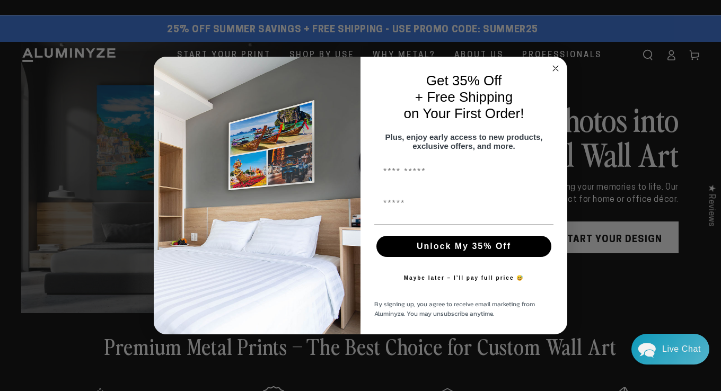
click at [553, 63] on circle "Close dialog" at bounding box center [556, 69] width 12 height 12
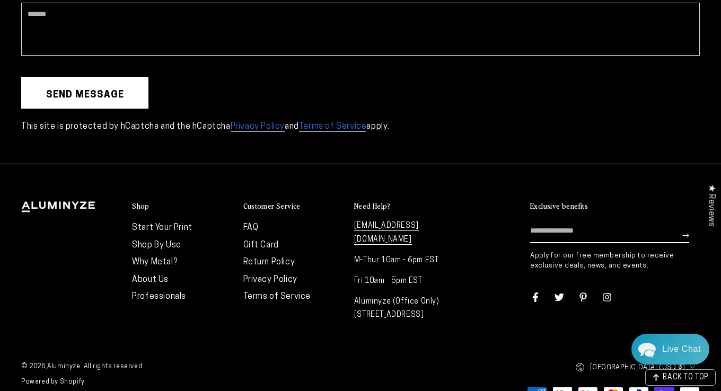
scroll to position [2834, 0]
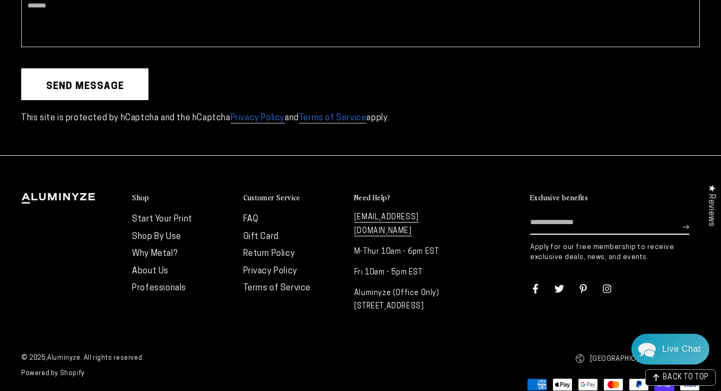
click at [608, 284] on icon at bounding box center [608, 289] width 10 height 10
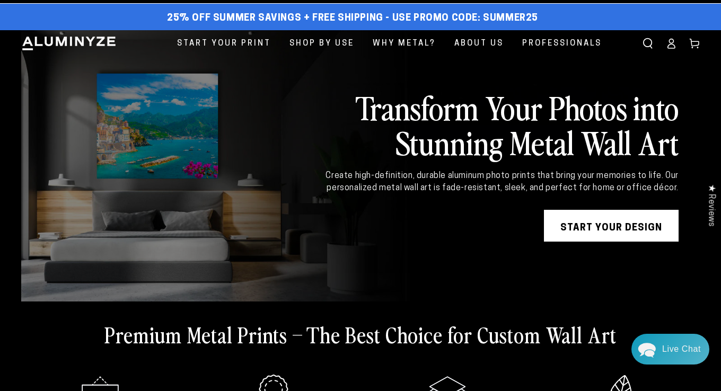
scroll to position [0, 0]
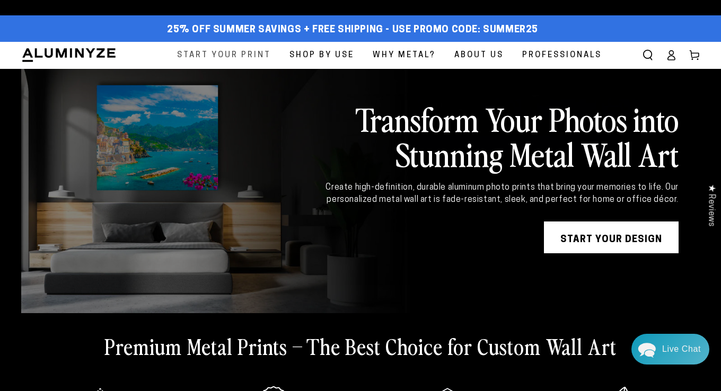
click at [243, 56] on span "Start Your Print" at bounding box center [224, 55] width 94 height 14
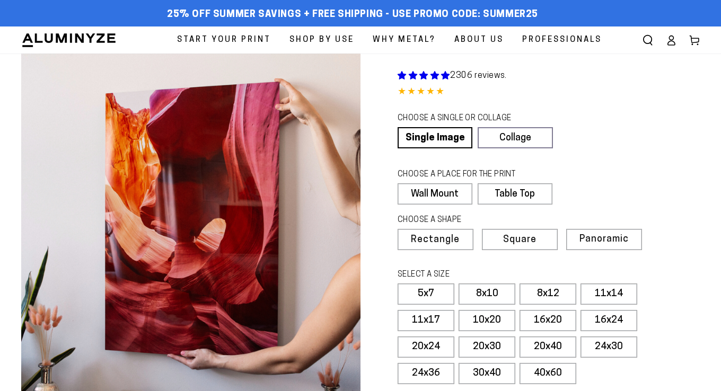
select select "**********"
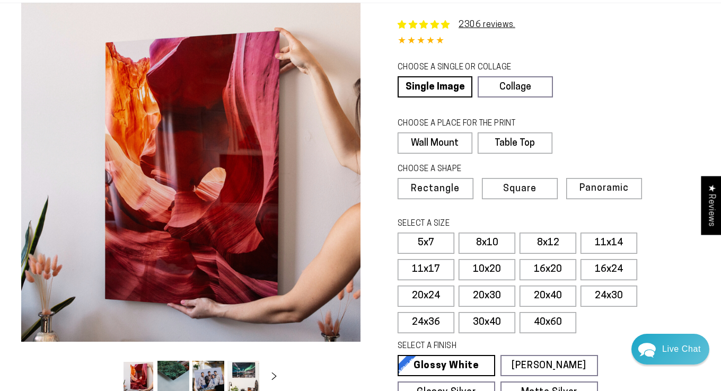
scroll to position [106, 0]
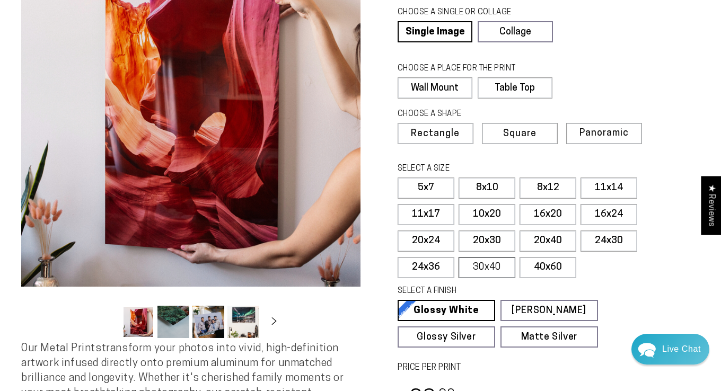
click at [477, 270] on label "30x40" at bounding box center [487, 267] width 57 height 21
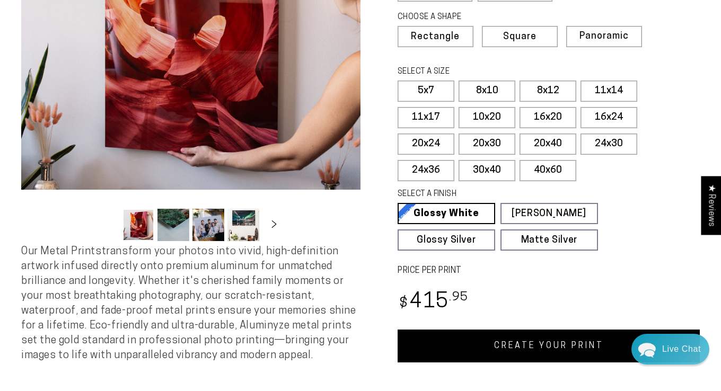
scroll to position [212, 0]
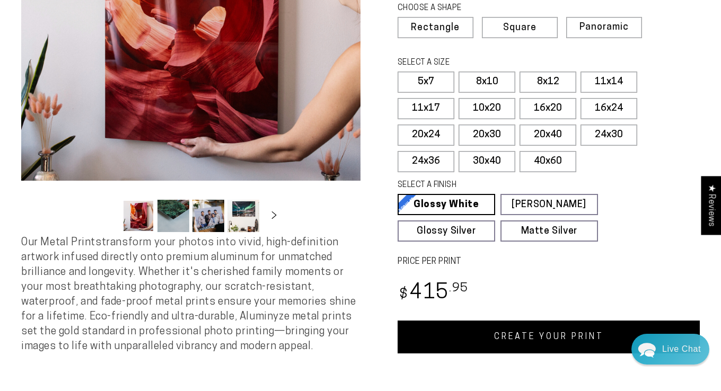
click at [175, 215] on button "Load image 2 in gallery view" at bounding box center [174, 216] width 32 height 32
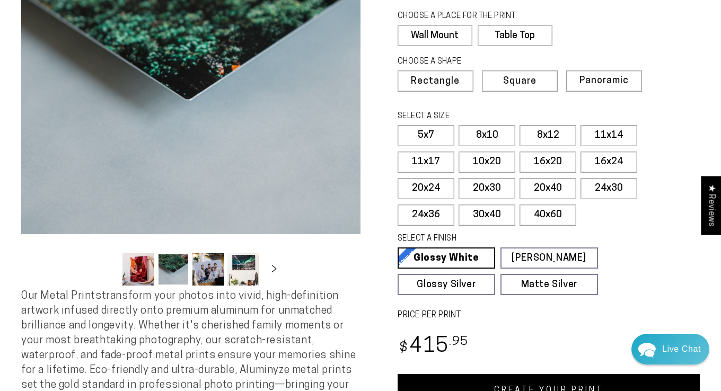
scroll to position [159, 0]
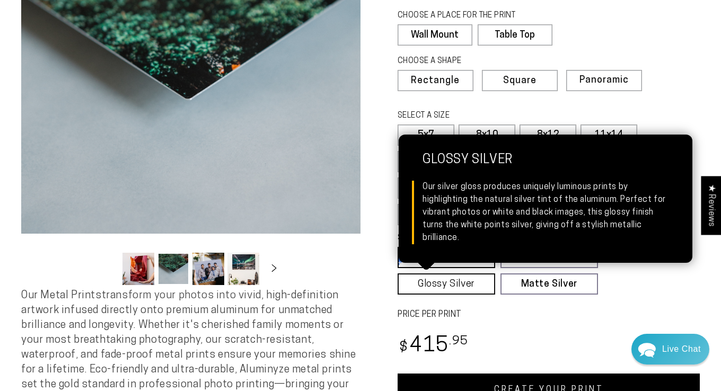
click at [450, 288] on link "Glossy Silver Glossy Silver Our silver gloss produces uniquely luminous prints …" at bounding box center [447, 284] width 98 height 21
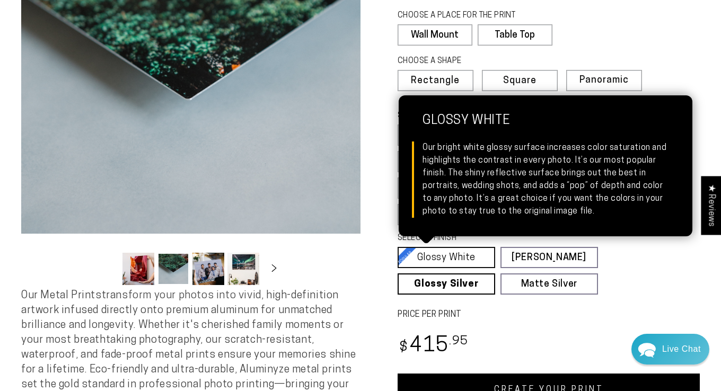
click at [422, 262] on link "Glossy White Glossy White Our bright white glossy surface increases color satur…" at bounding box center [447, 257] width 98 height 21
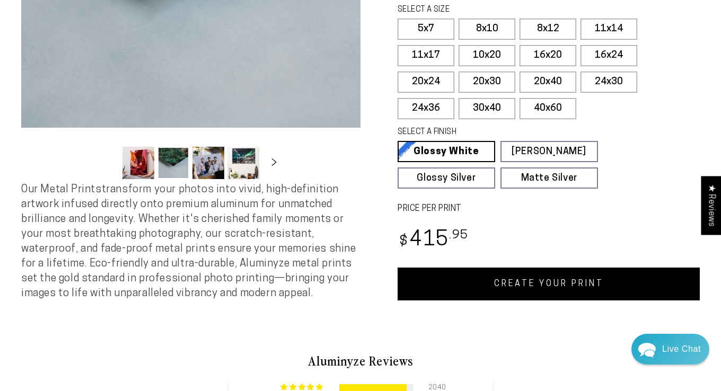
scroll to position [530, 0]
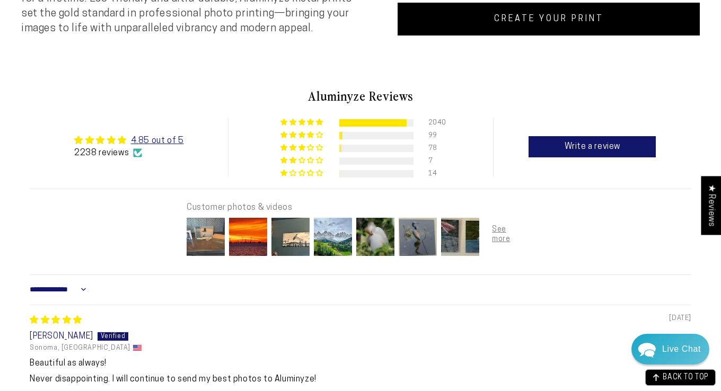
click at [208, 238] on img at bounding box center [206, 237] width 42 height 42
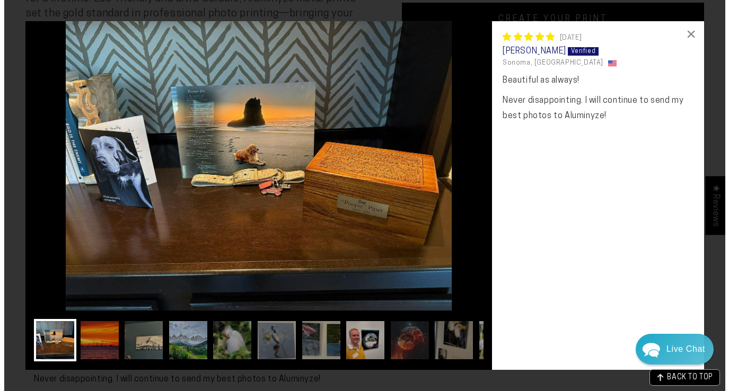
scroll to position [534, 0]
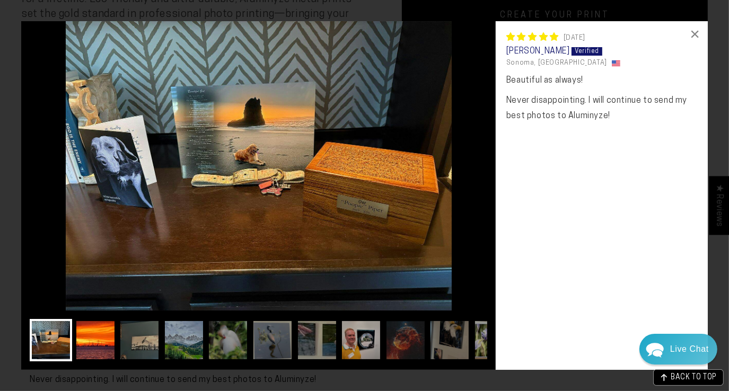
click at [82, 333] on img at bounding box center [95, 340] width 42 height 42
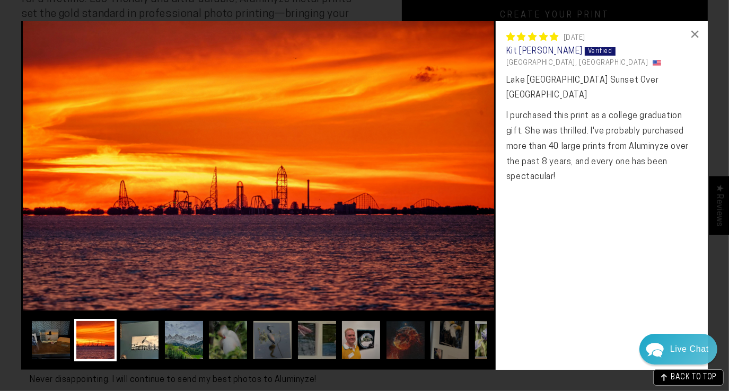
click at [150, 345] on img at bounding box center [139, 340] width 42 height 42
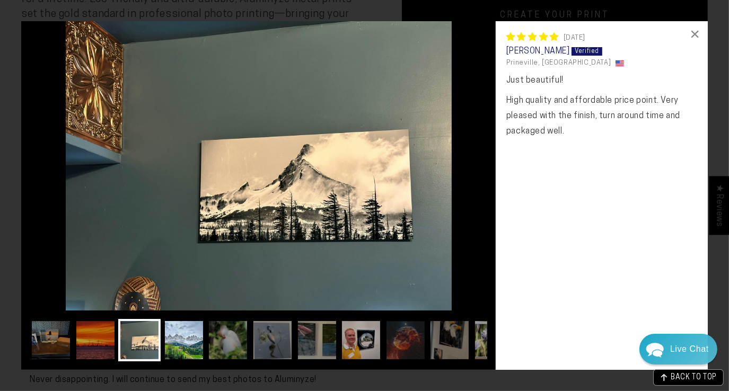
click at [184, 346] on img at bounding box center [184, 340] width 42 height 42
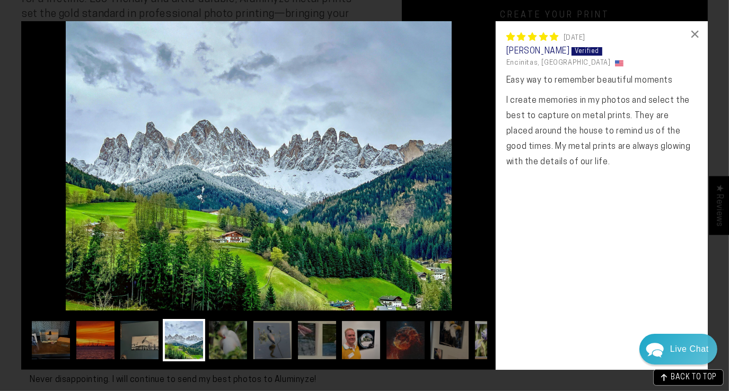
click at [207, 344] on div at bounding box center [259, 343] width 458 height 48
click at [225, 346] on img at bounding box center [228, 340] width 42 height 42
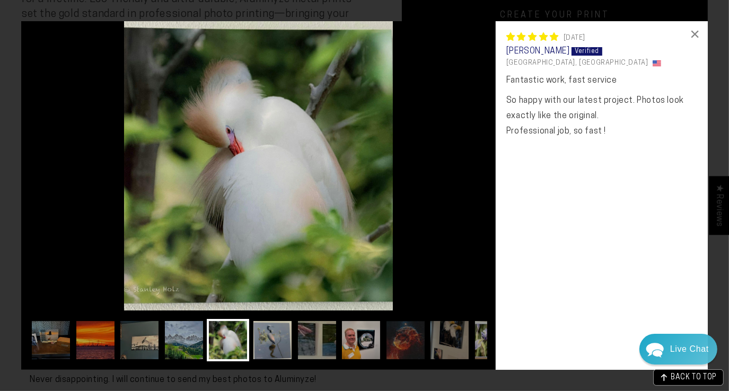
click at [257, 342] on img at bounding box center [272, 340] width 42 height 42
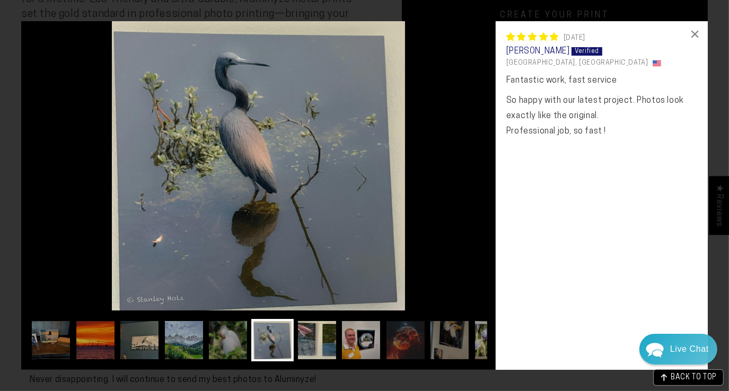
click at [308, 346] on img at bounding box center [317, 340] width 42 height 42
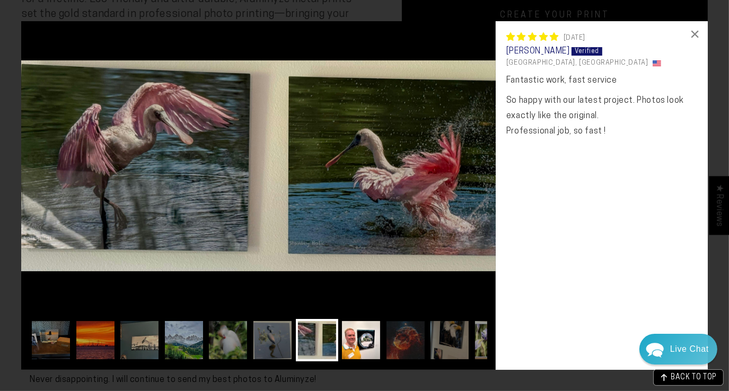
click at [354, 350] on img at bounding box center [361, 340] width 42 height 42
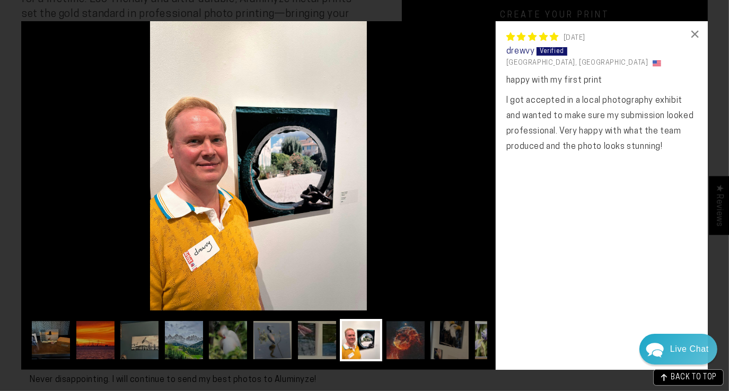
click at [404, 355] on img at bounding box center [406, 340] width 42 height 42
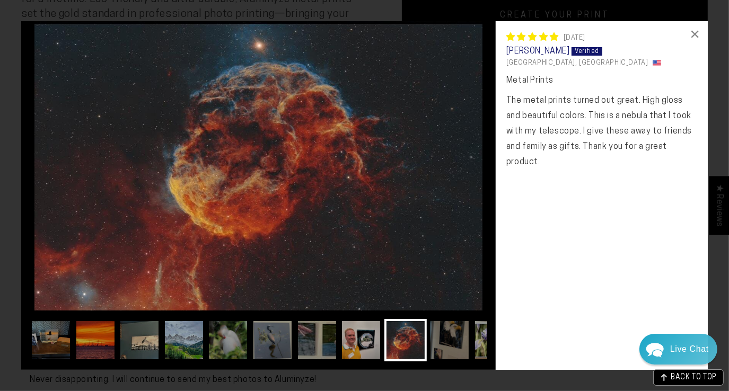
scroll to position [0, 8]
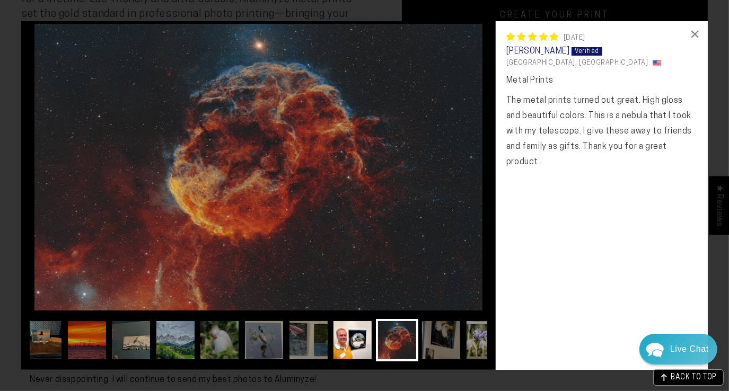
click at [355, 347] on img at bounding box center [352, 340] width 42 height 42
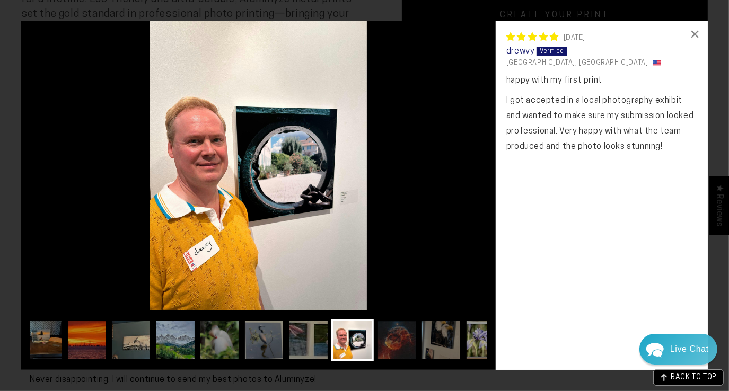
scroll to position [0, 0]
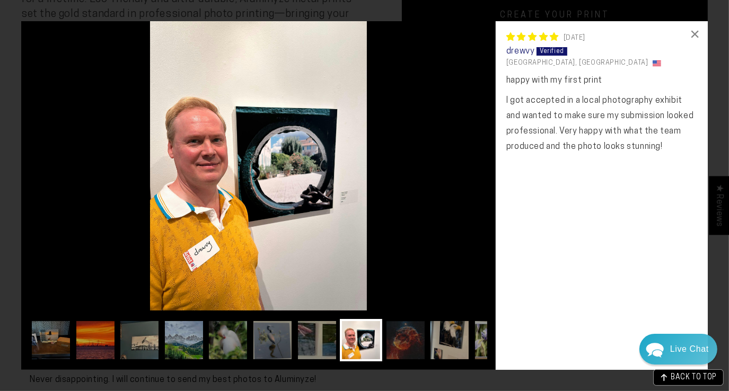
click at [440, 337] on img at bounding box center [450, 340] width 42 height 42
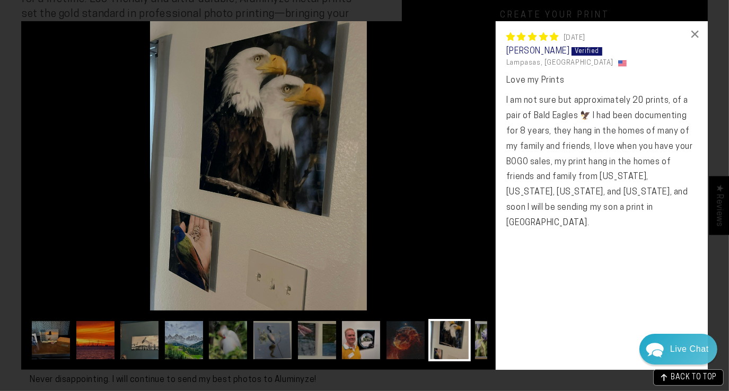
scroll to position [0, 51]
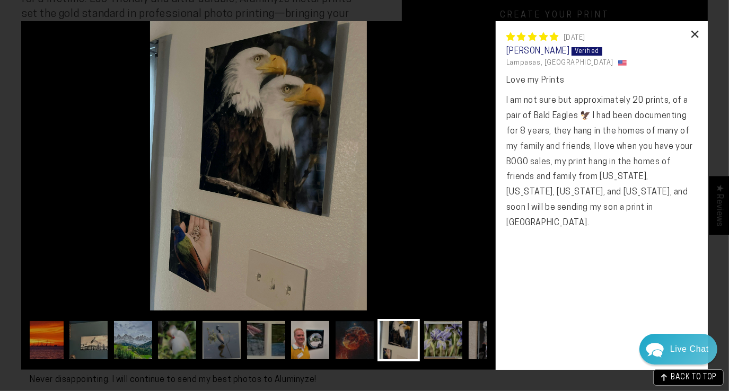
click at [693, 32] on div "×" at bounding box center [695, 33] width 25 height 25
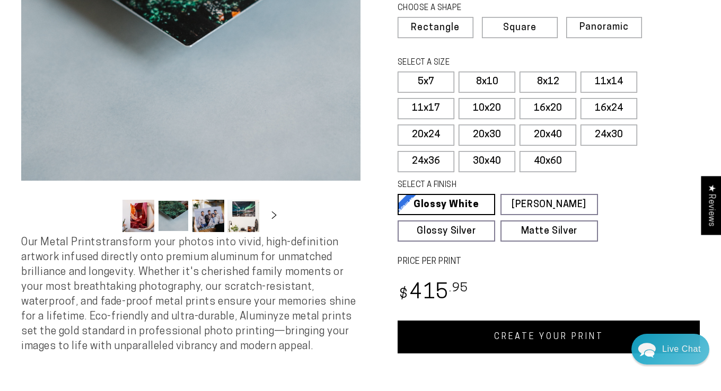
scroll to position [0, 0]
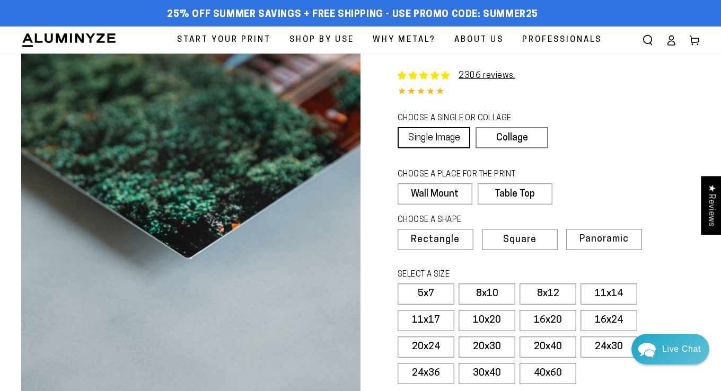
click at [434, 138] on link "Single Image" at bounding box center [434, 137] width 73 height 21
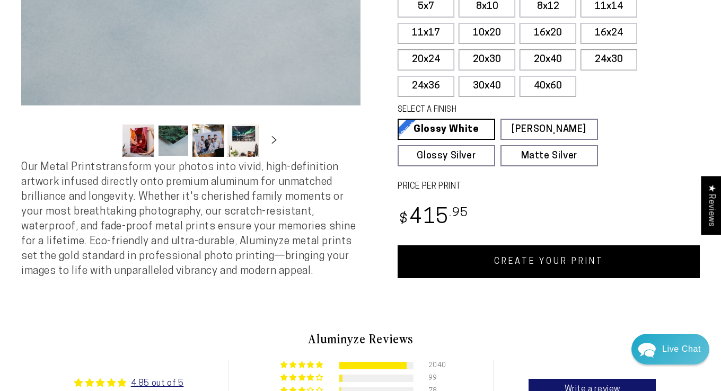
scroll to position [371, 0]
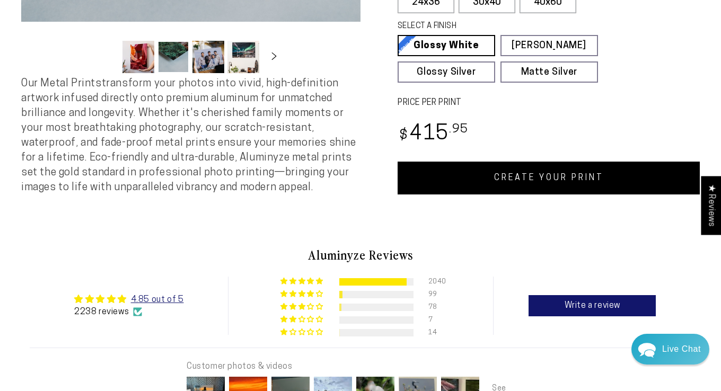
click at [522, 181] on link "CREATE YOUR PRINT" at bounding box center [549, 178] width 302 height 33
